Goal: Find specific page/section: Find specific page/section

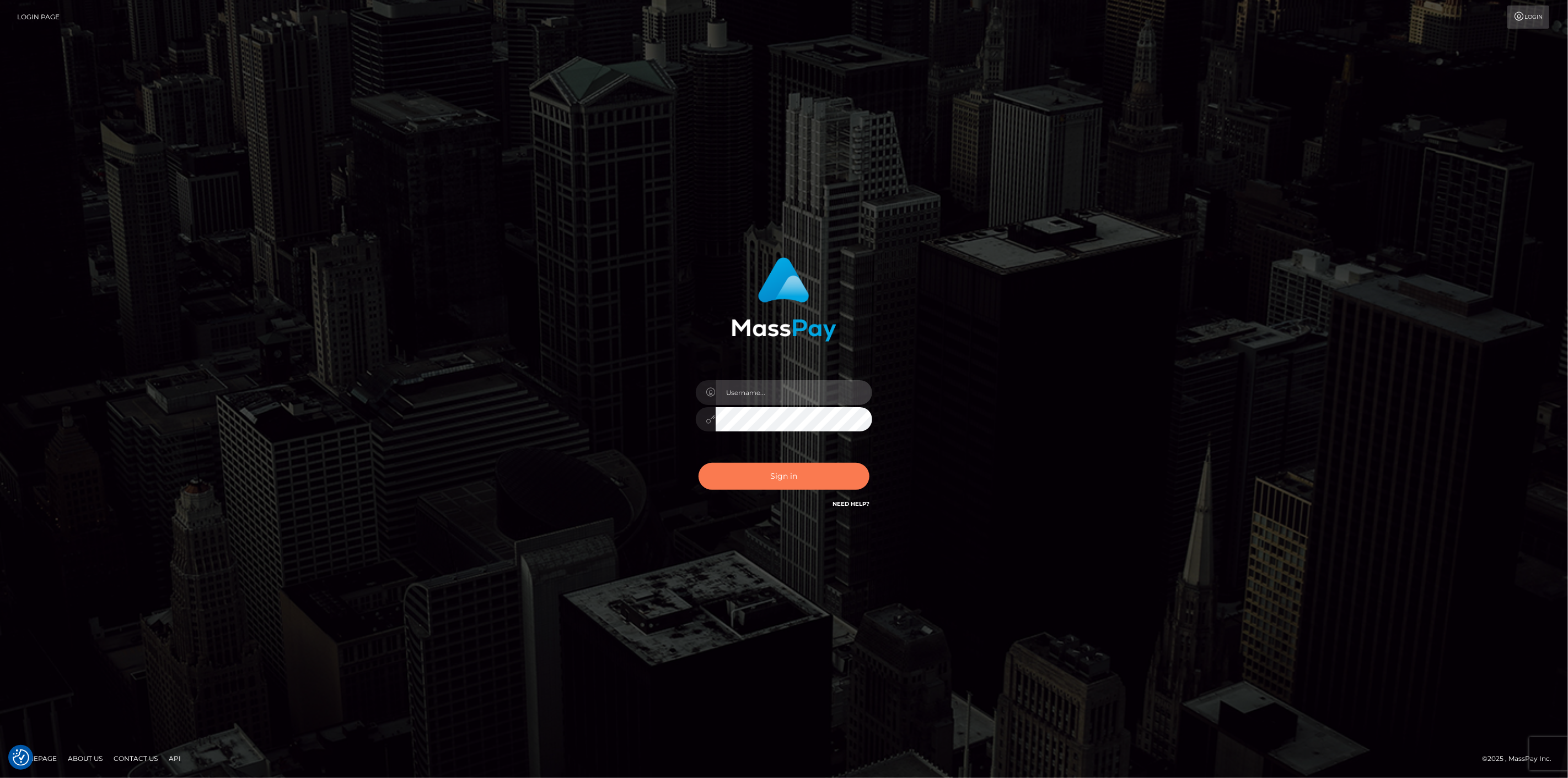
type input "scott.cm"
click at [742, 476] on button "Sign in" at bounding box center [783, 476] width 171 height 27
type input "scott.cm"
click at [799, 477] on button "Sign in" at bounding box center [783, 476] width 171 height 27
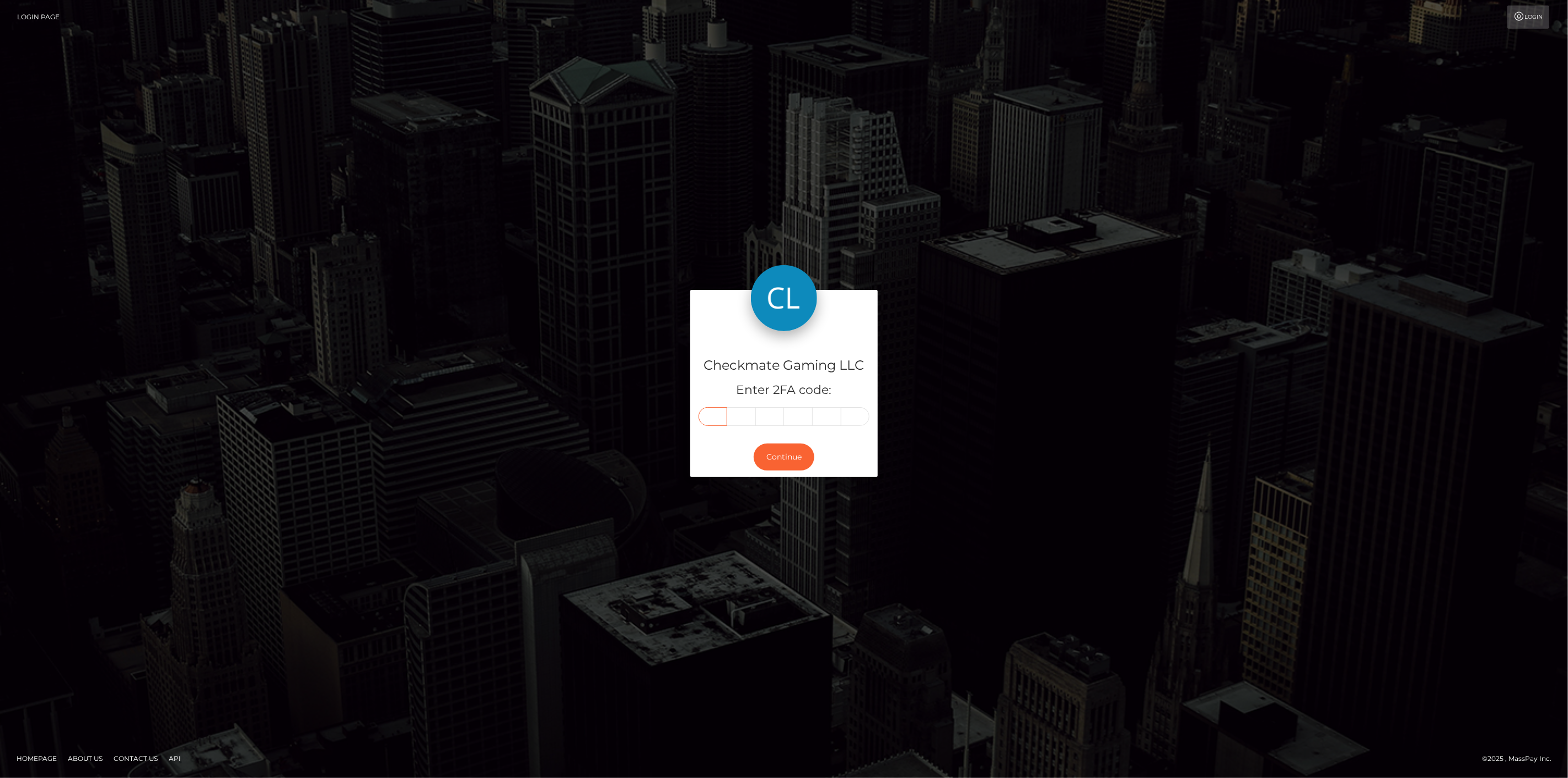
click at [717, 415] on input "text" at bounding box center [712, 417] width 28 height 18
type input "7"
type input "8"
type input "3"
type input "4"
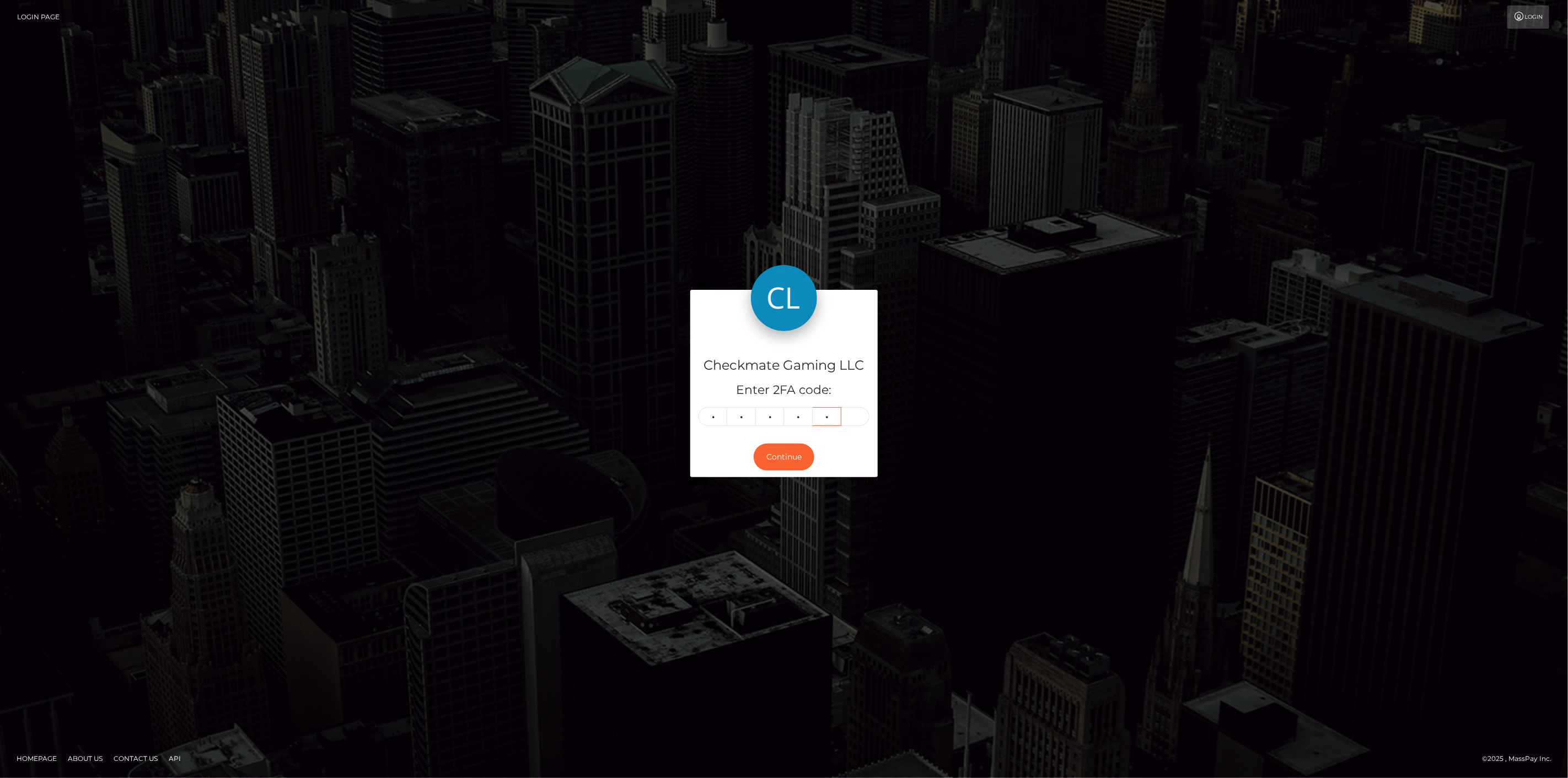
type input "1"
type input "8"
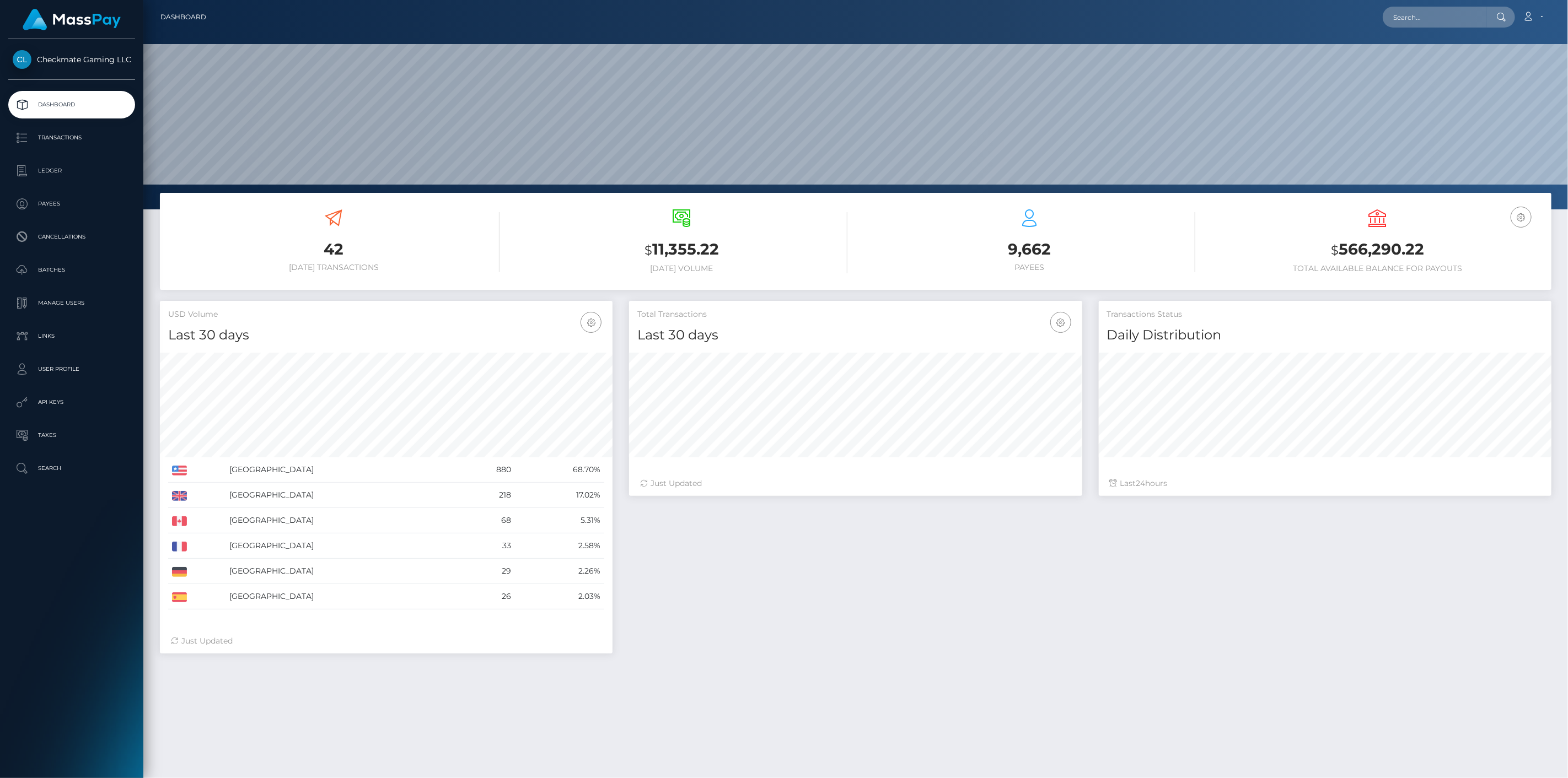
scroll to position [195, 453]
click at [47, 208] on p "Payees" at bounding box center [71, 204] width 118 height 16
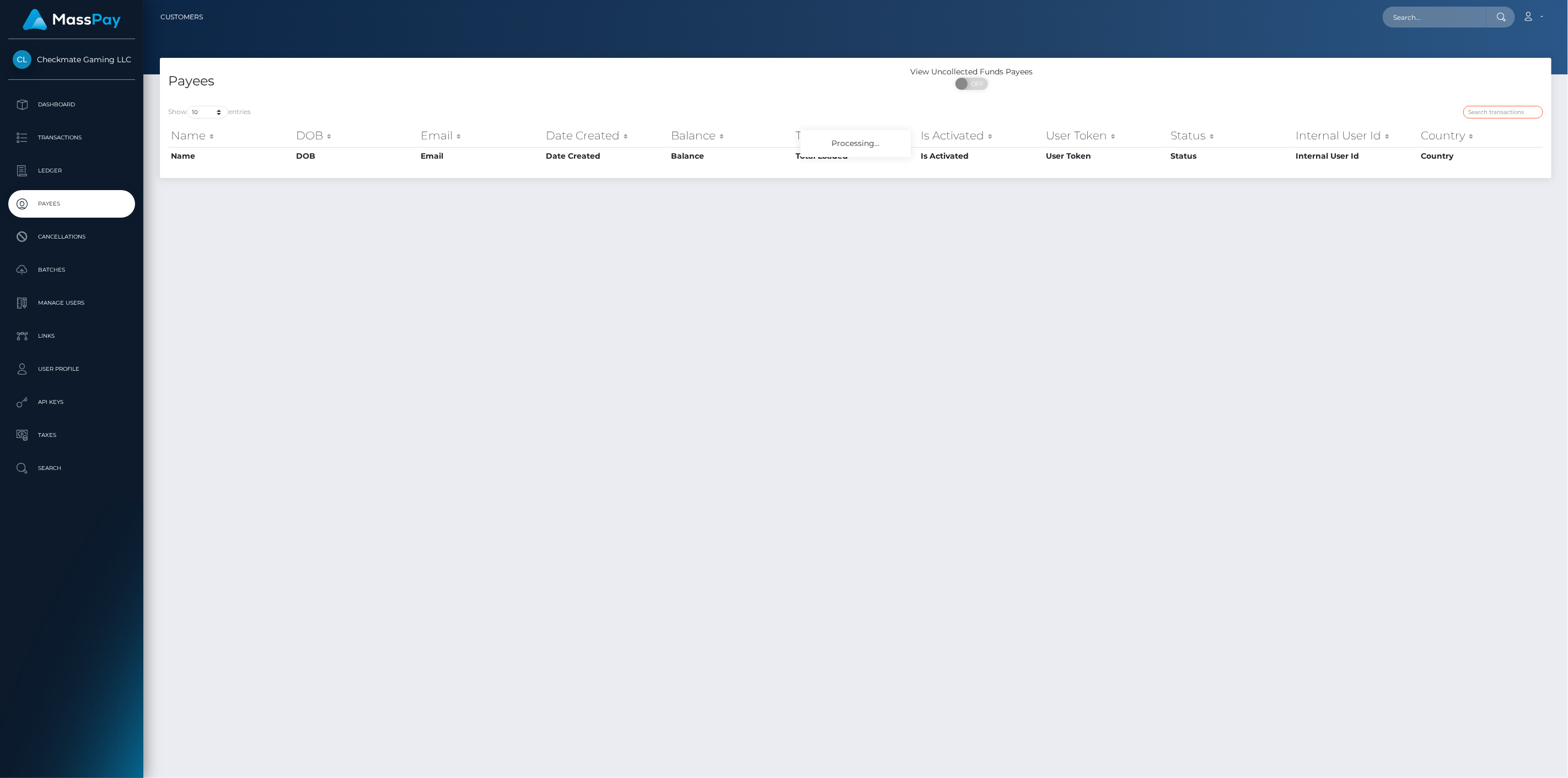
paste input "1412108"
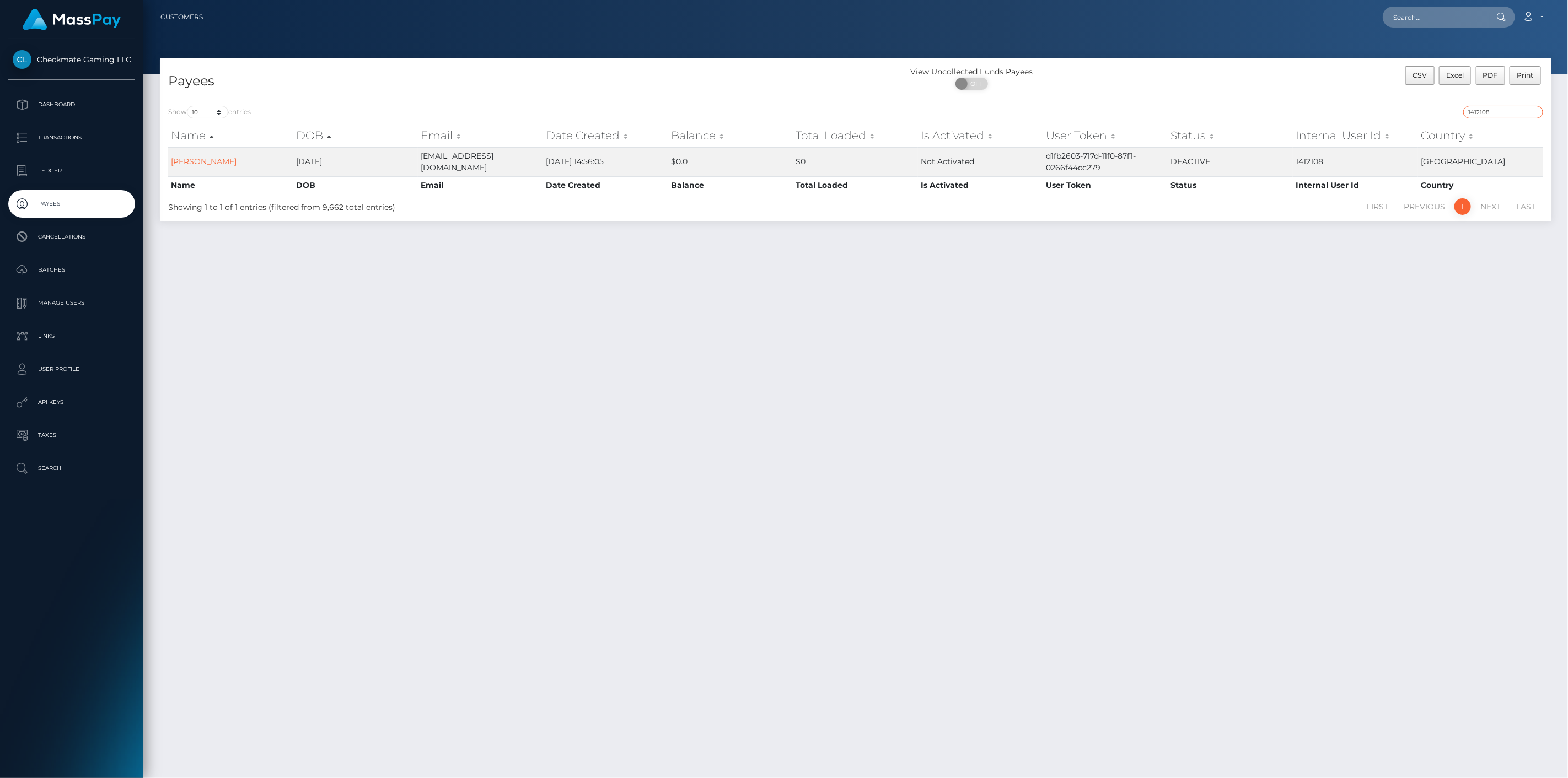
click at [1494, 113] on input "1412108" at bounding box center [1503, 112] width 80 height 13
paste input "678"
type input "167808"
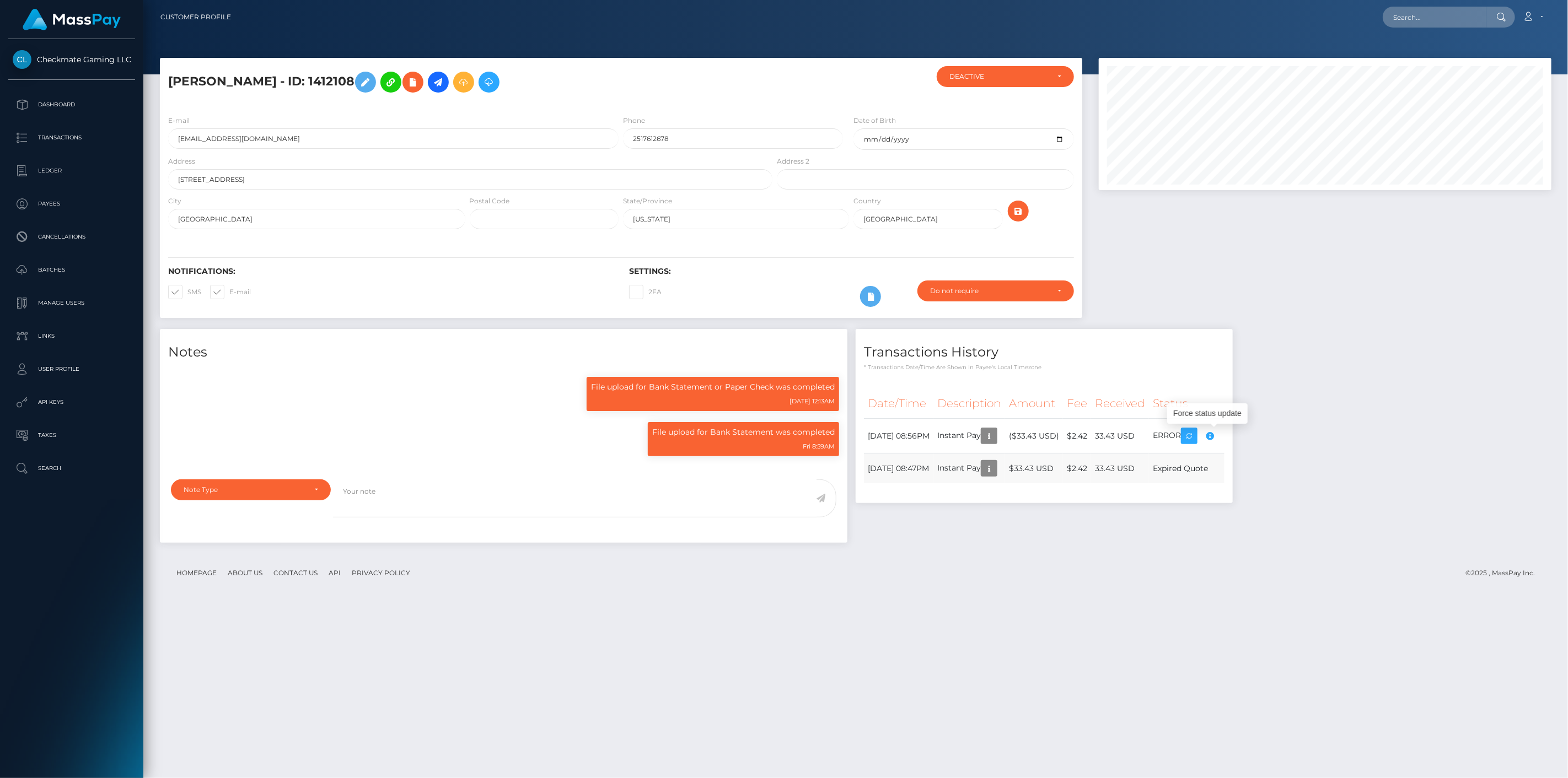
scroll to position [133, 453]
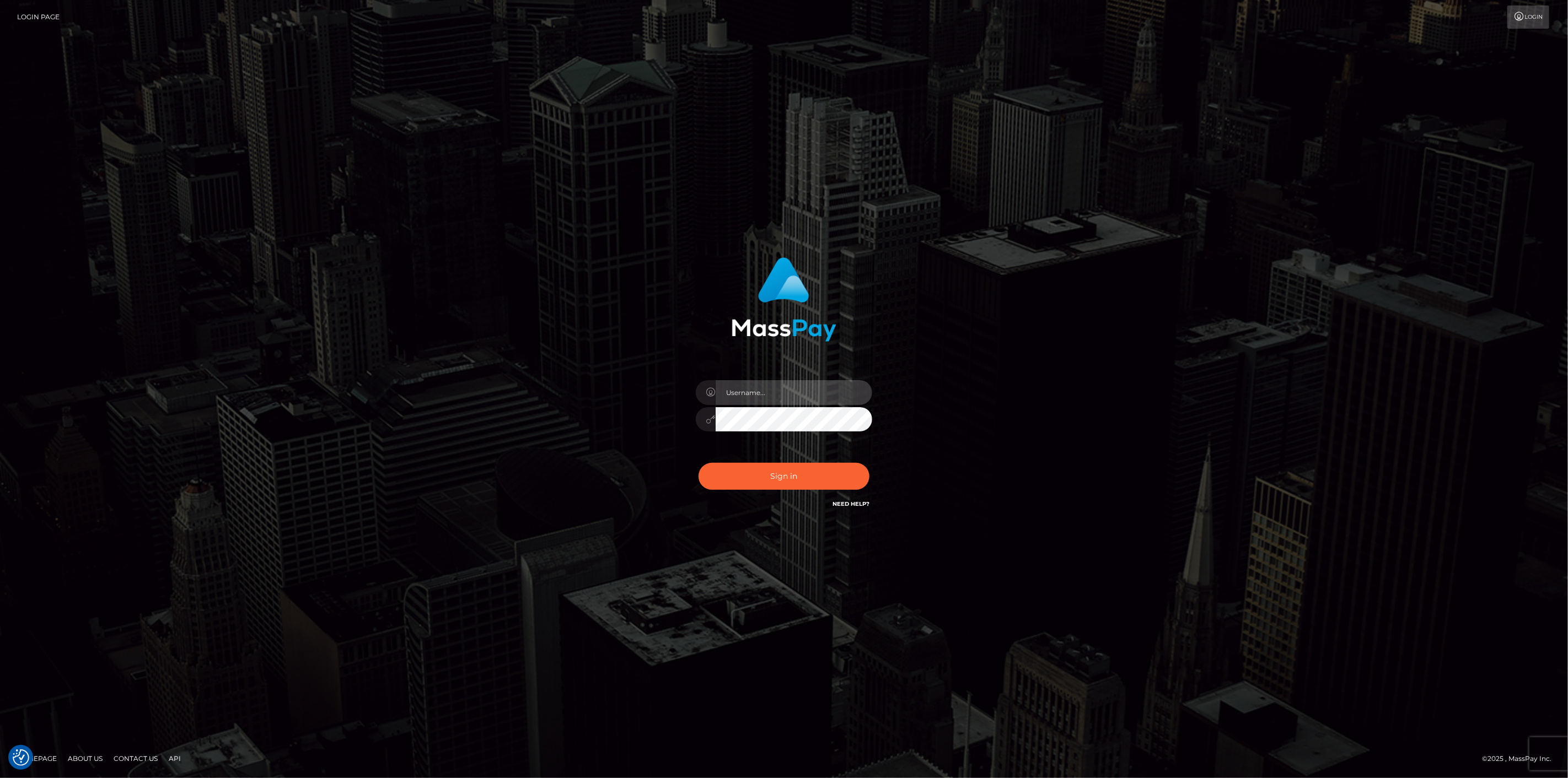
type input "[DOMAIN_NAME]"
click at [765, 475] on button "Sign in" at bounding box center [783, 476] width 171 height 27
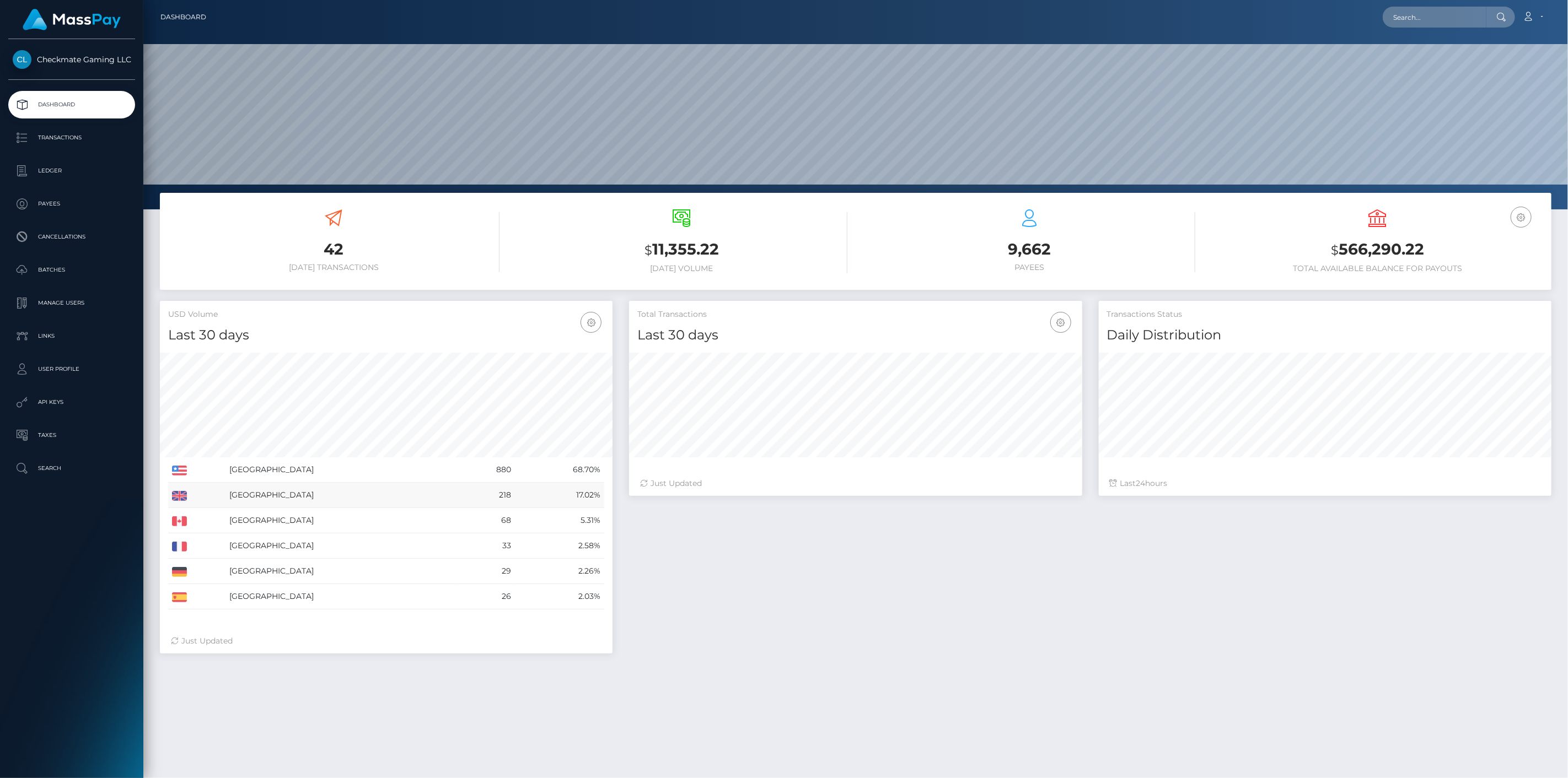
scroll to position [195, 453]
